Goal: Consume media (video, audio): Consume media (video, audio)

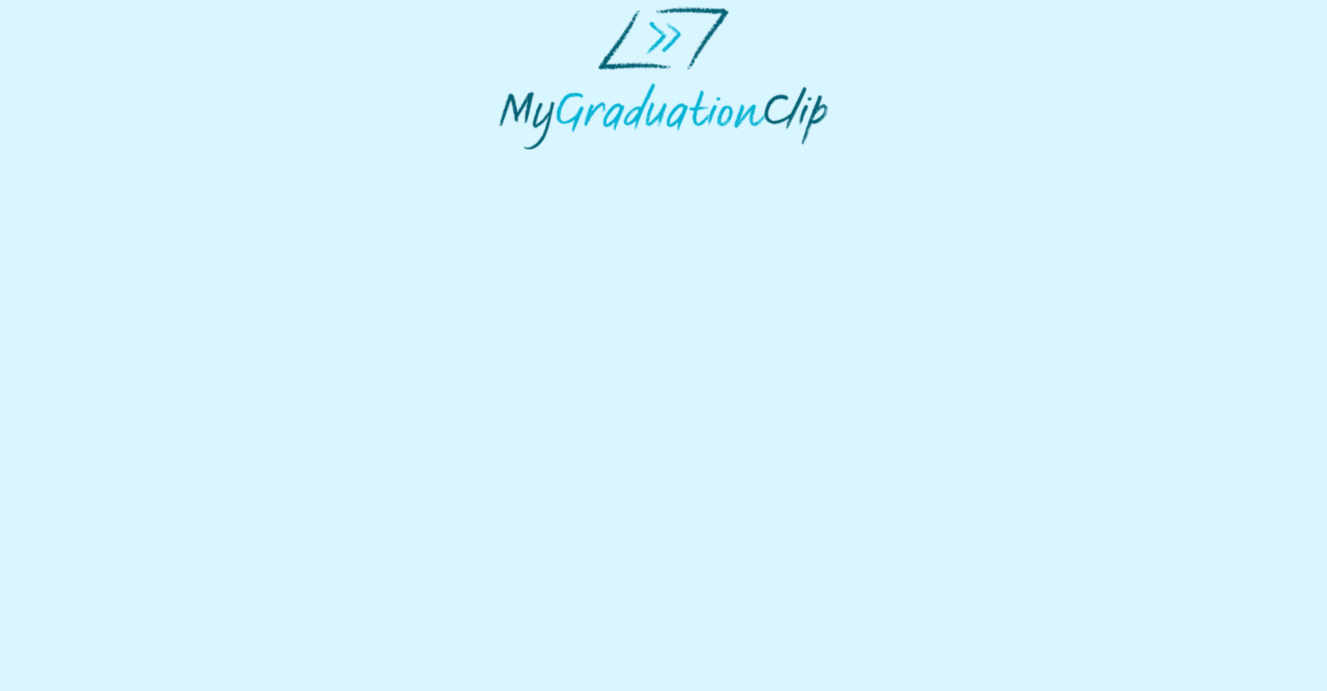
select select "**********"
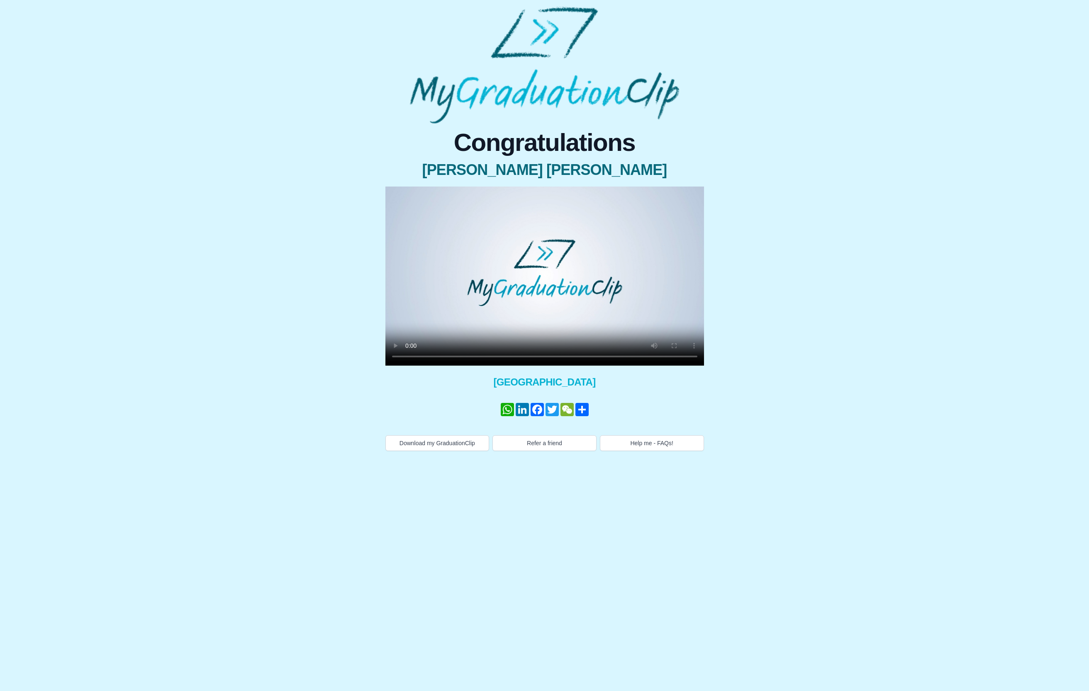
click at [567, 308] on video at bounding box center [544, 276] width 318 height 179
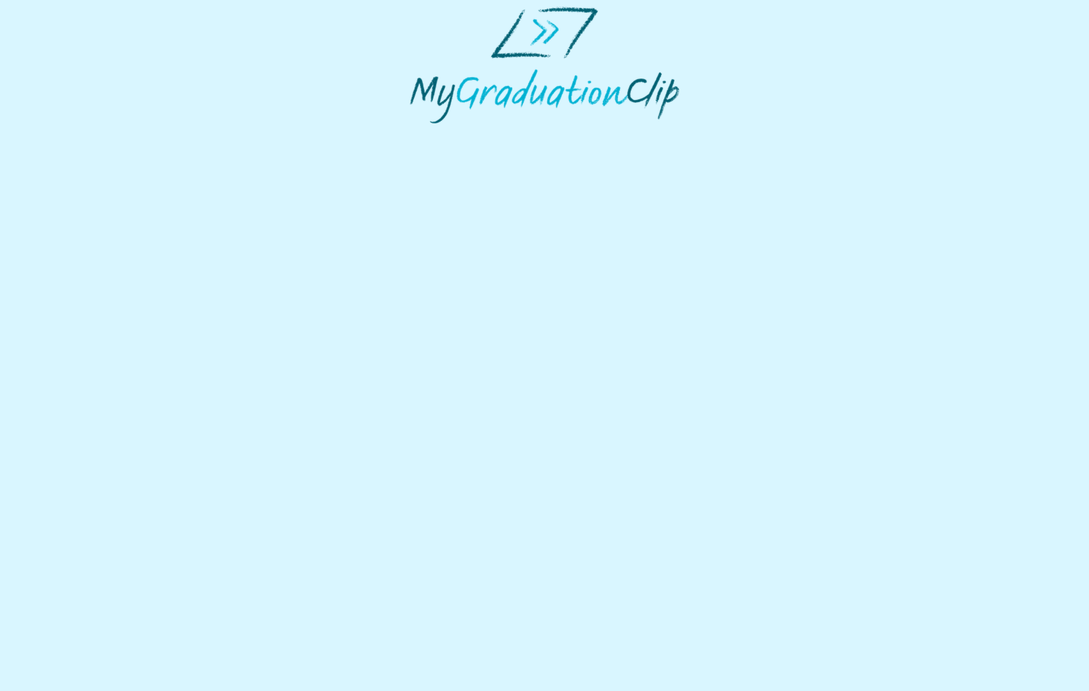
select select "**********"
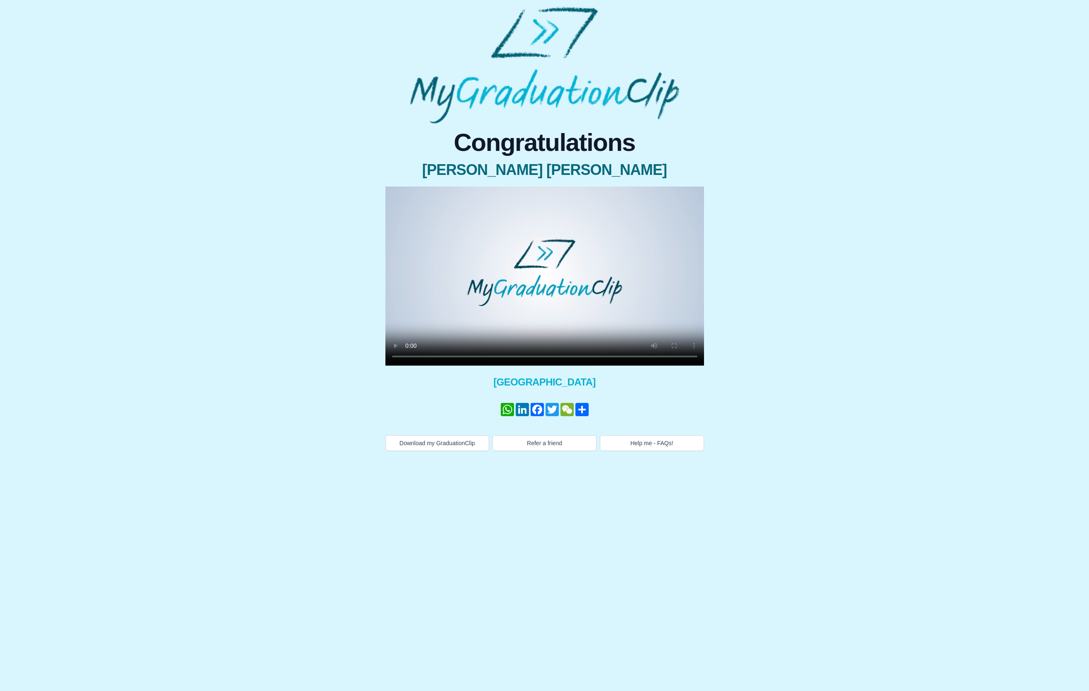
click at [458, 309] on video at bounding box center [544, 276] width 318 height 179
click at [0, 0] on div "× Share your GraduationClip now! WhatsApp LinkedIn Facebook Twitter WeChat Share" at bounding box center [0, 0] width 0 height 0
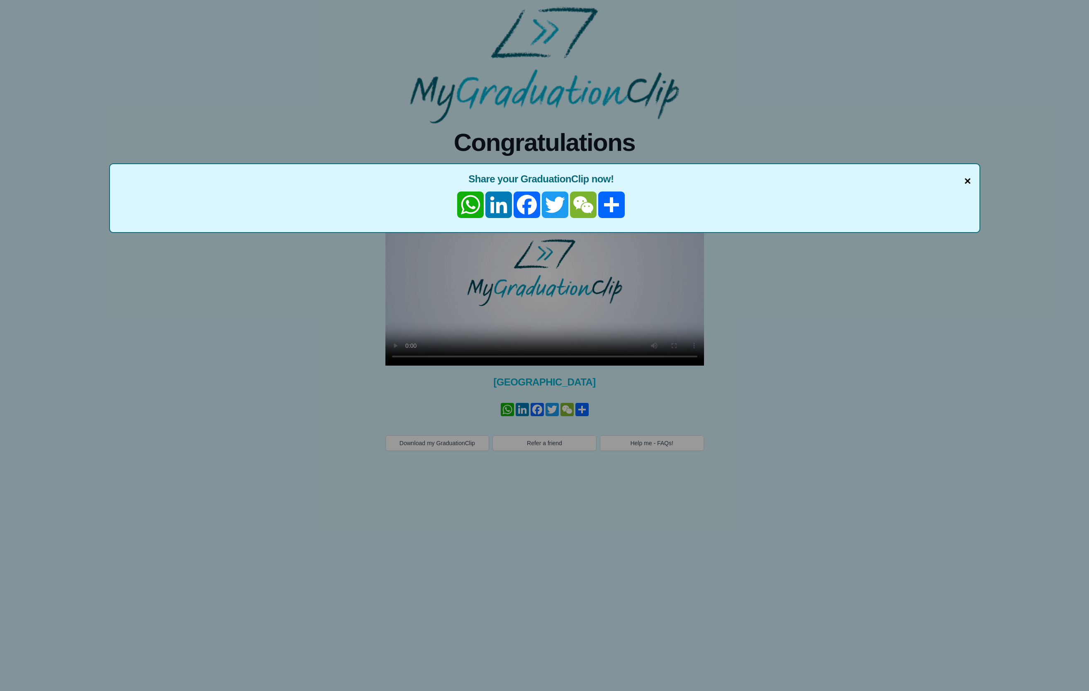
drag, startPoint x: 973, startPoint y: 178, endPoint x: 968, endPoint y: 182, distance: 6.2
click at [973, 178] on div "× Share your GraduationClip now! WhatsApp LinkedIn Facebook Twitter WeChat Share" at bounding box center [544, 198] width 871 height 70
click at [966, 183] on span "×" at bounding box center [967, 181] width 7 height 17
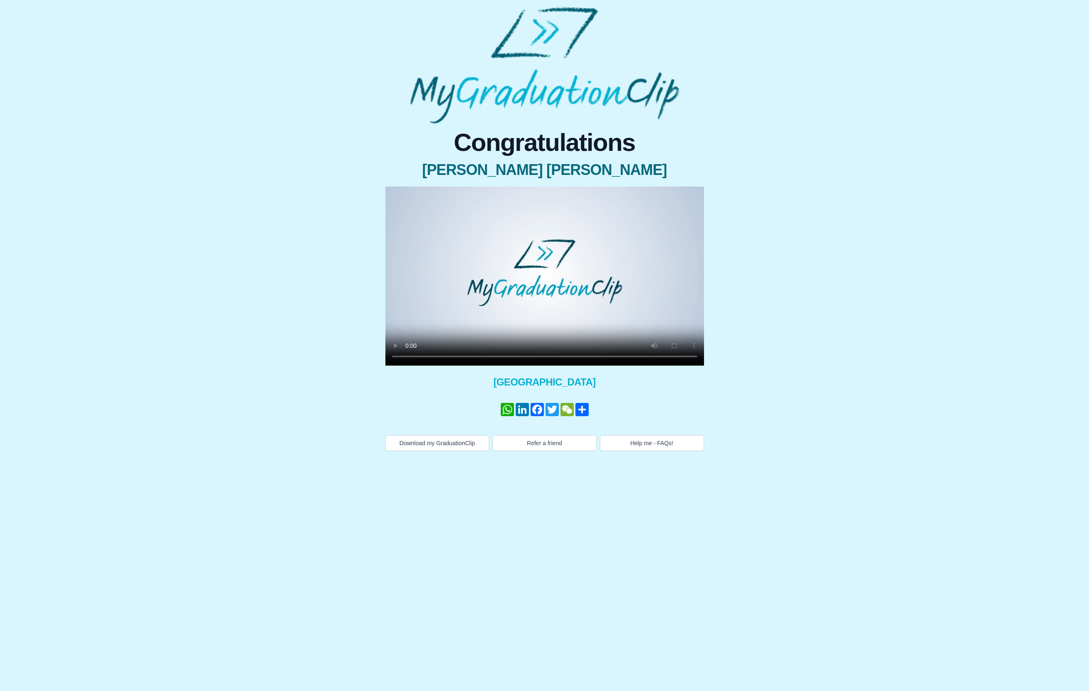
drag, startPoint x: 342, startPoint y: 326, endPoint x: 427, endPoint y: 299, distance: 89.3
click at [342, 326] on div "Congratulations [PERSON_NAME] [PERSON_NAME] × Share your GraduationClip now! Wh…" at bounding box center [544, 288] width 545 height 328
click at [507, 274] on video at bounding box center [544, 276] width 318 height 179
